Goal: Check status: Check status

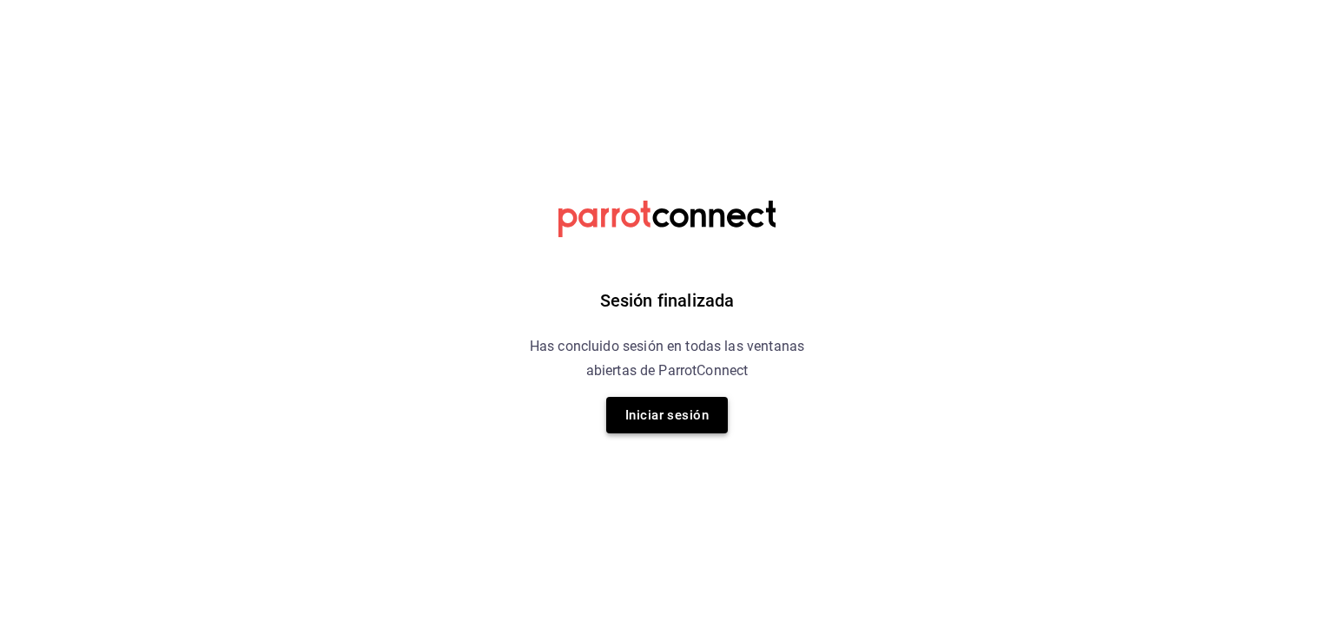
click at [650, 417] on button "Iniciar sesión" at bounding box center [667, 415] width 122 height 36
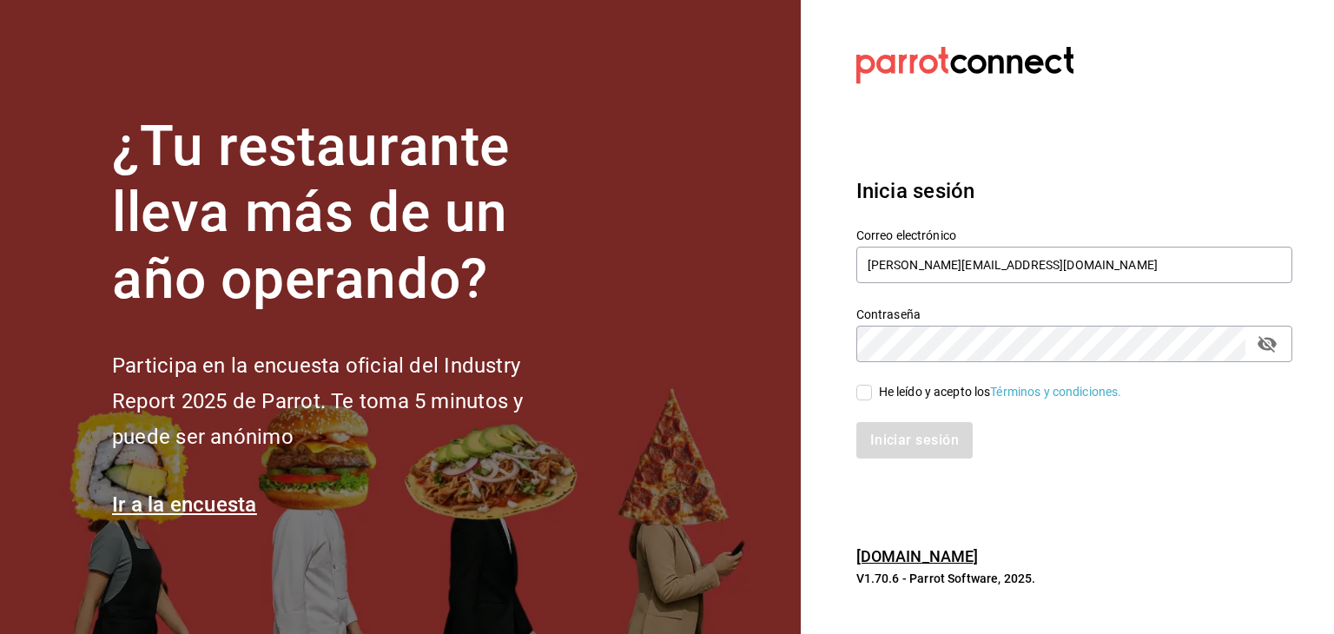
click at [862, 400] on label "He leído y acepto los Términos y condiciones." at bounding box center [989, 392] width 266 height 18
click at [862, 400] on input "He leído y acepto los Términos y condiciones." at bounding box center [864, 393] width 16 height 16
checkbox input "true"
click at [903, 442] on button "Iniciar sesión" at bounding box center [915, 440] width 118 height 36
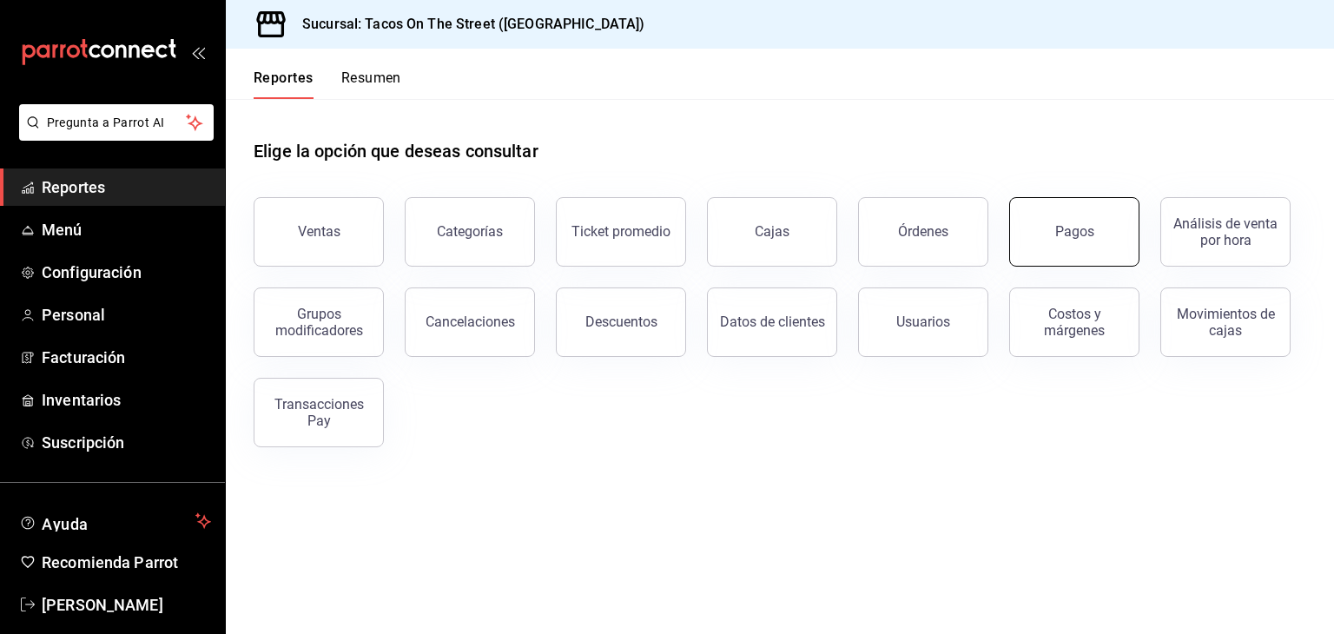
click at [1048, 227] on button "Pagos" at bounding box center [1074, 231] width 130 height 69
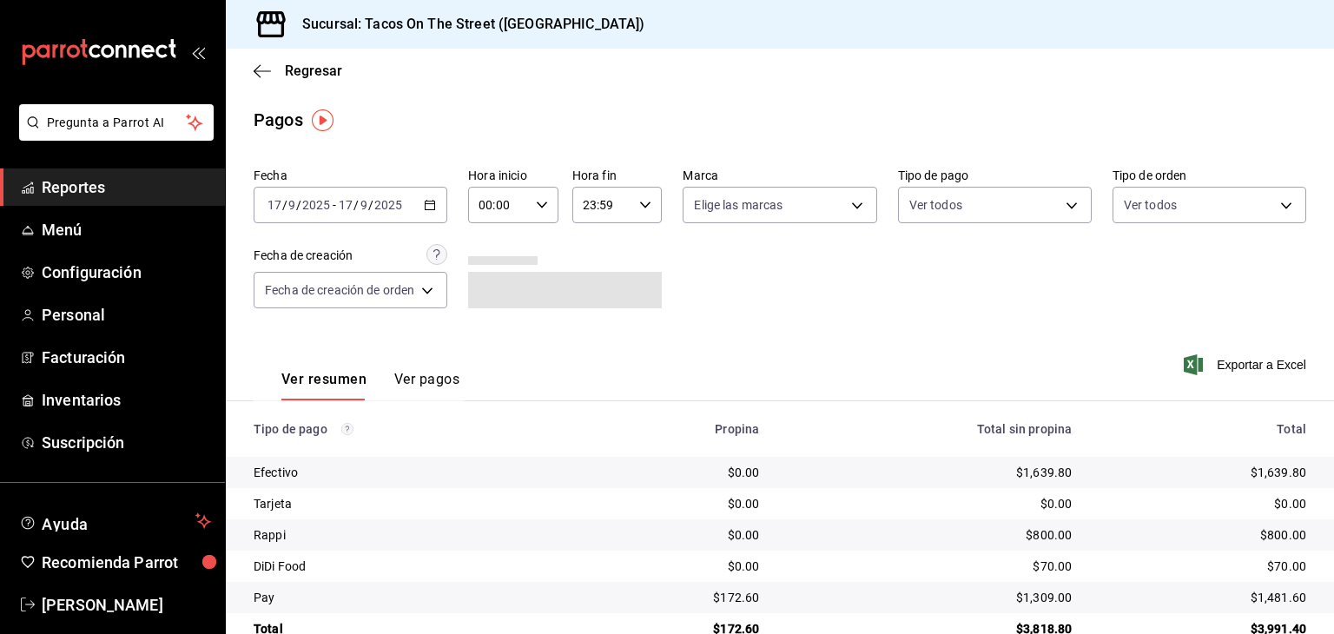
click at [425, 209] on icon "button" at bounding box center [430, 205] width 12 height 12
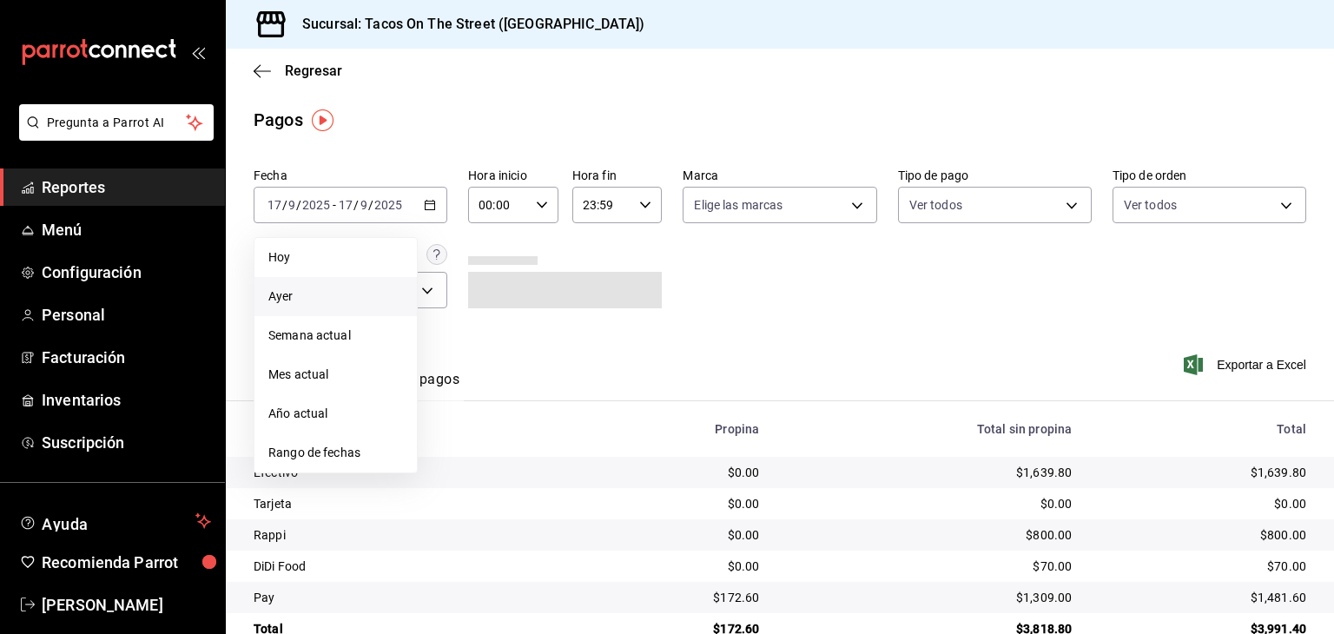
click at [358, 287] on span "Ayer" at bounding box center [335, 296] width 135 height 18
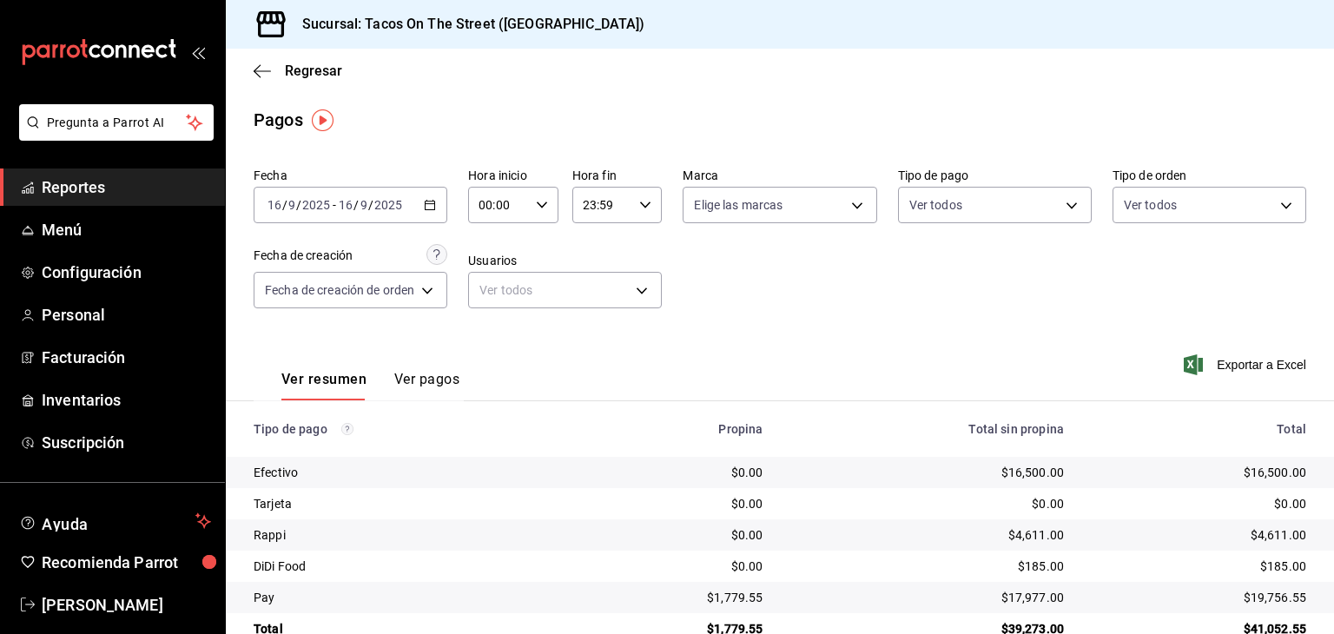
drag, startPoint x: 1317, startPoint y: 224, endPoint x: 1333, endPoint y: 228, distance: 16.2
click at [1333, 228] on div "Regresar Pagos Fecha [DATE] [DATE] - [DATE] [DATE] Hora inicio 00:00 Hora inici…" at bounding box center [780, 341] width 1108 height 585
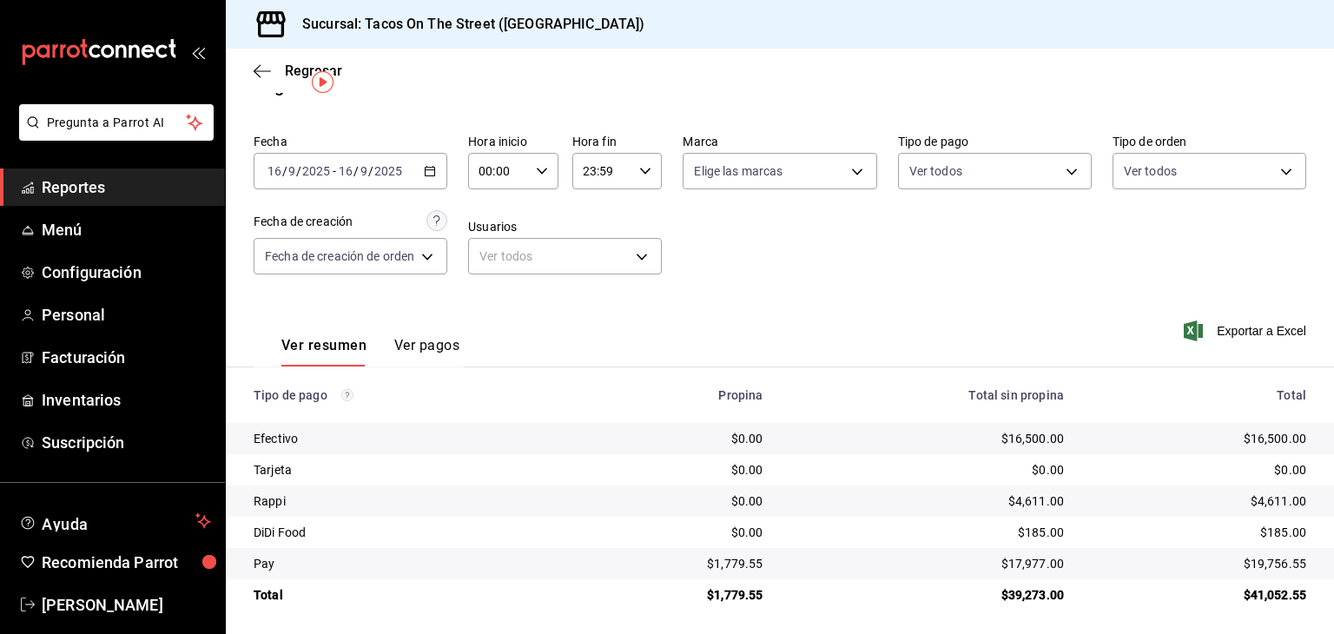
scroll to position [39, 0]
